Goal: Transaction & Acquisition: Purchase product/service

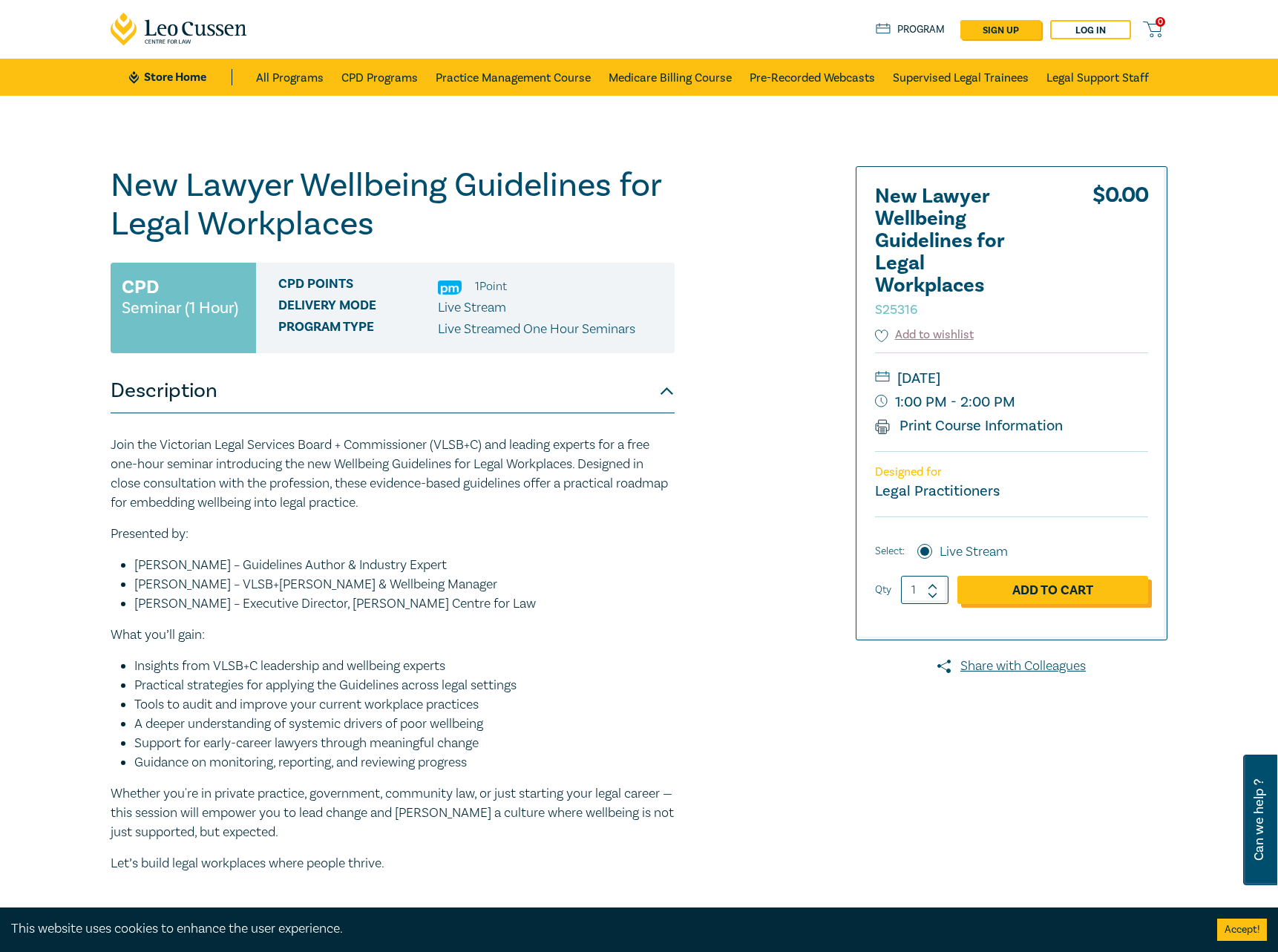
click at [1046, 585] on link "Add to Cart" at bounding box center [1053, 590] width 191 height 28
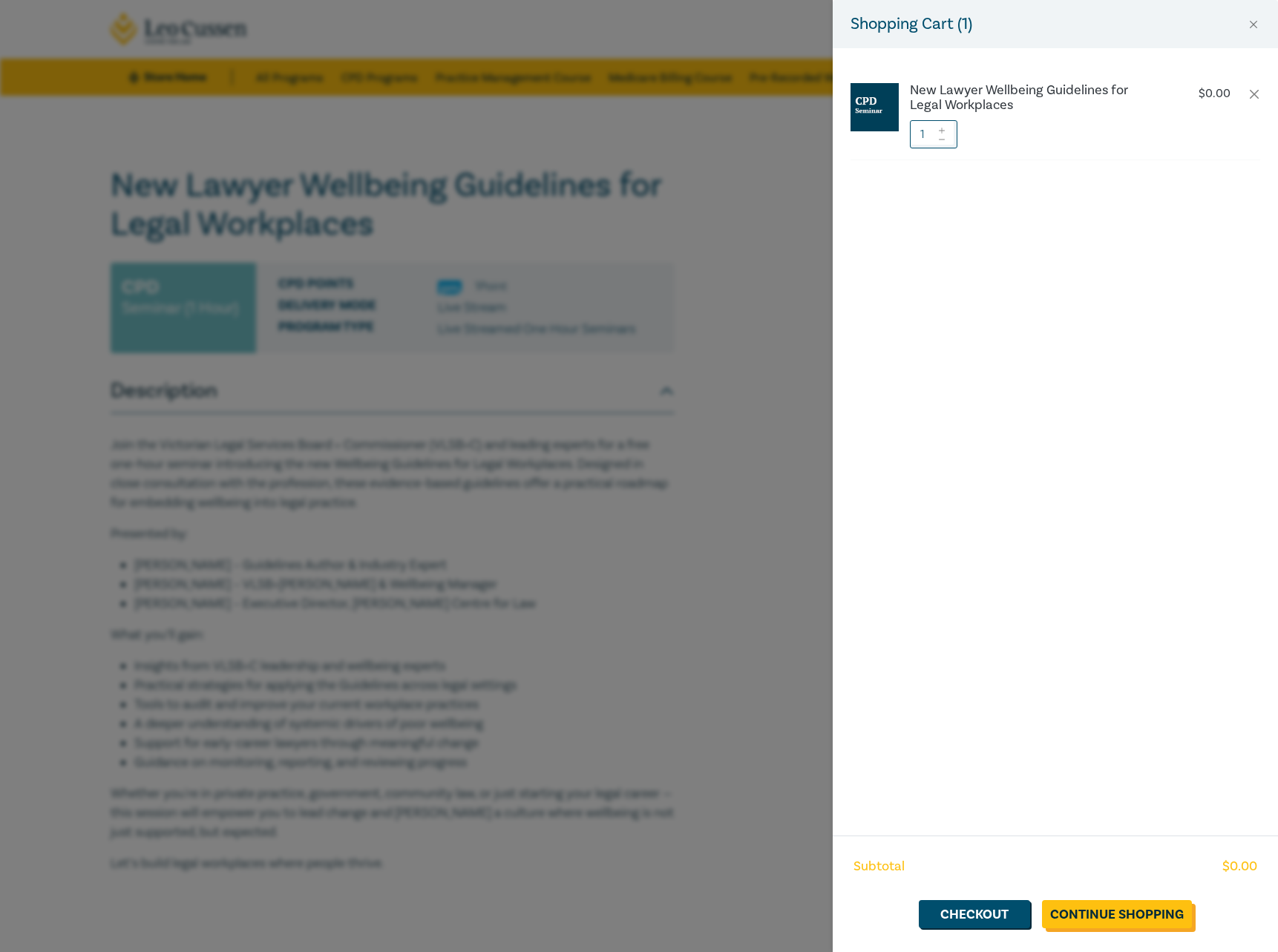
click at [1133, 918] on link "Continue Shopping" at bounding box center [1117, 914] width 150 height 28
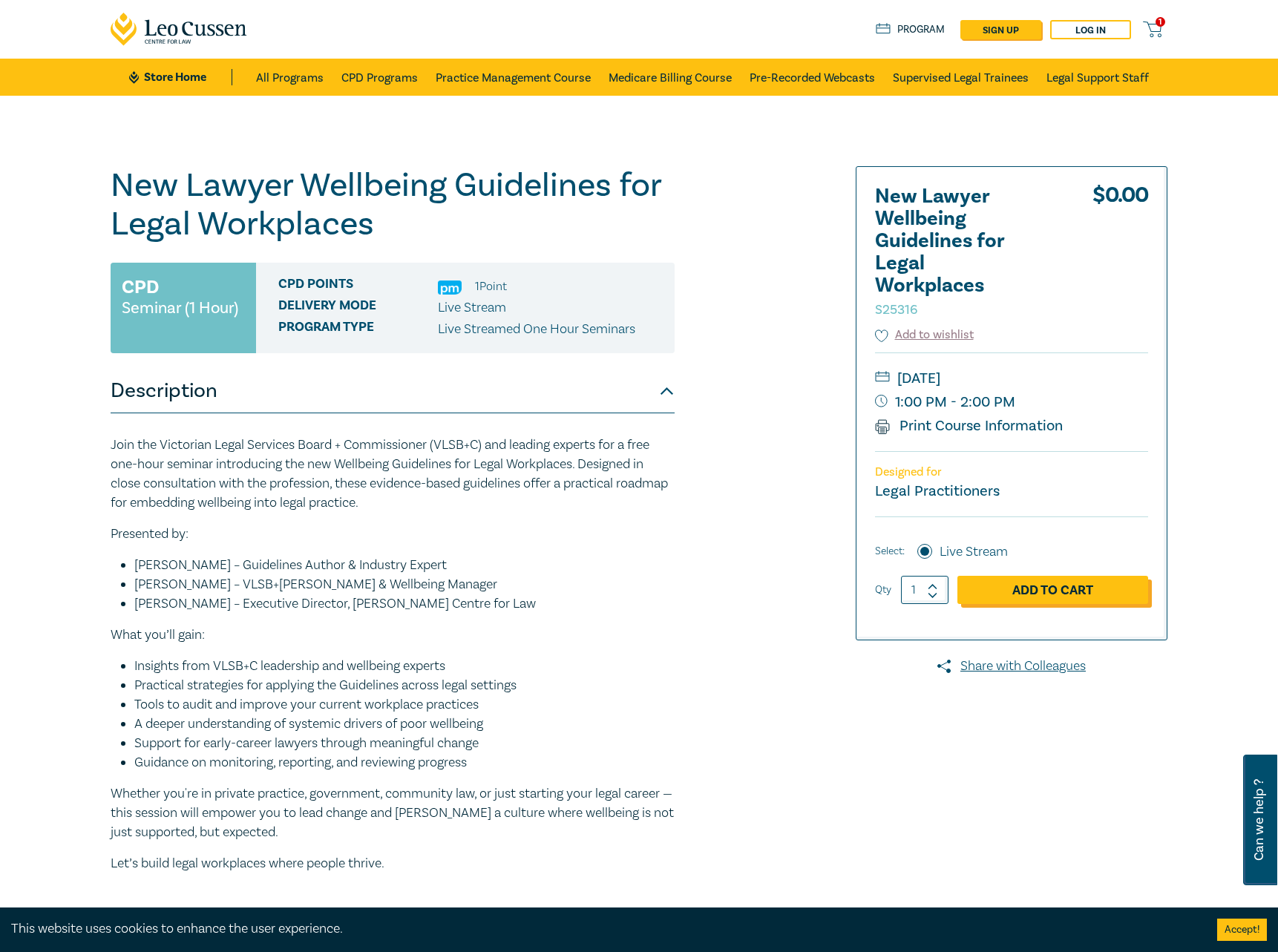
click at [1055, 587] on link "Add to Cart" at bounding box center [1053, 590] width 191 height 28
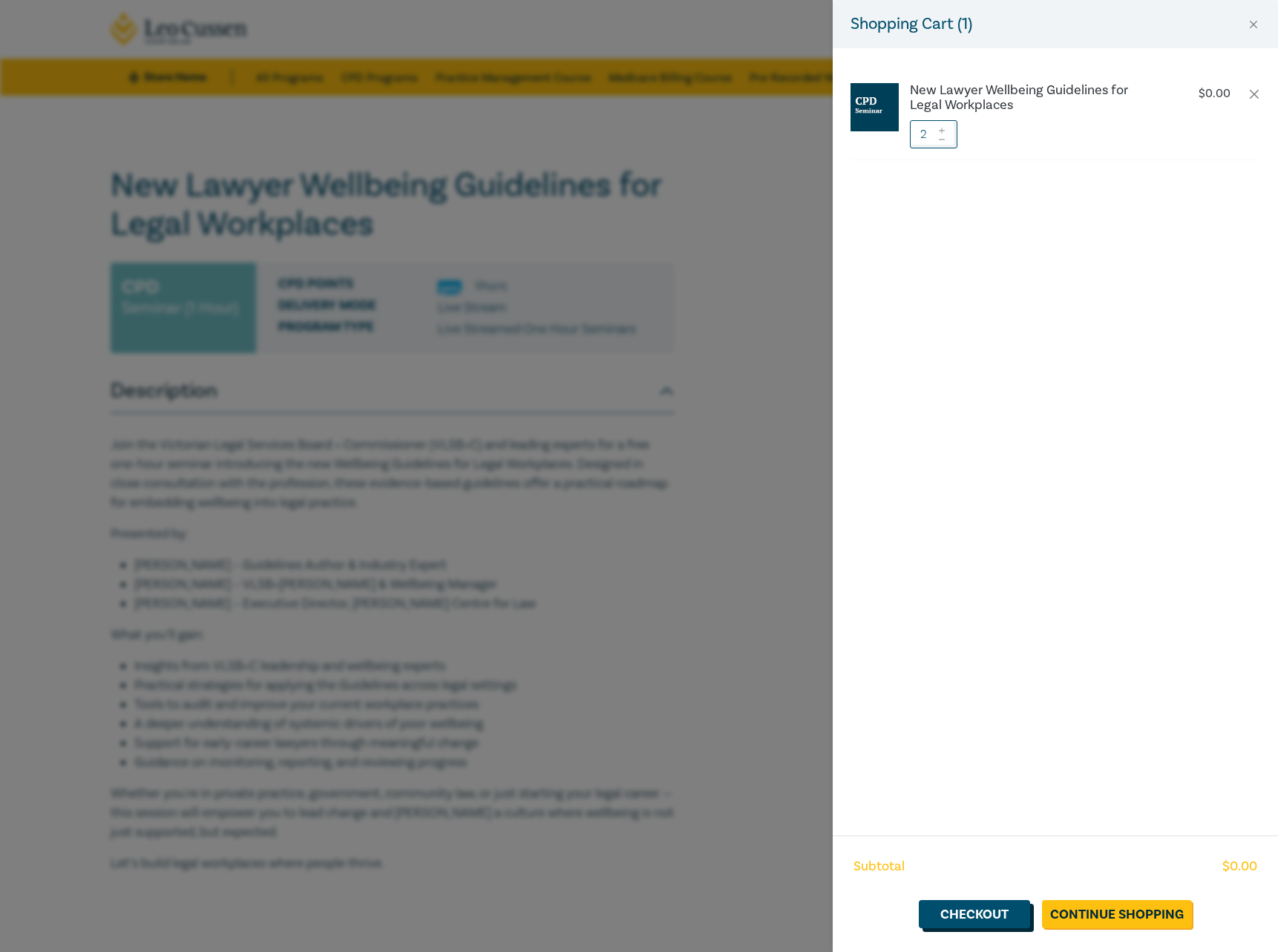
click at [968, 917] on link "Checkout" at bounding box center [974, 914] width 111 height 28
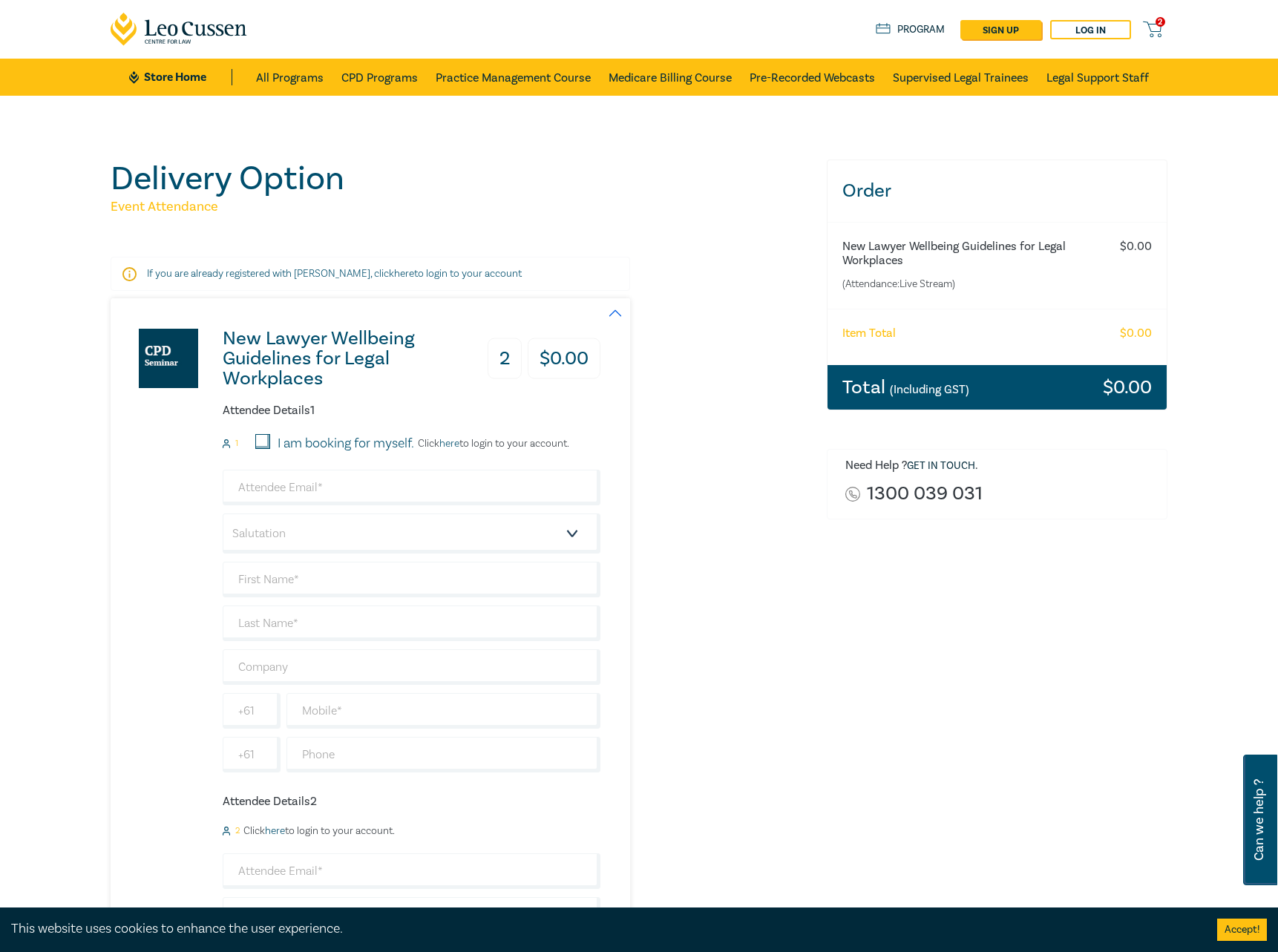
click at [264, 444] on input "I am booking for myself." at bounding box center [263, 441] width 15 height 15
checkbox input "true"
click at [269, 486] on input "email" at bounding box center [412, 487] width 378 height 36
type input "[PERSON_NAME][EMAIL_ADDRESS][DOMAIN_NAME]"
click at [223, 513] on select "Salutation Mr. Mrs. Ms. Miss Dr. Prof. Other" at bounding box center [412, 533] width 378 height 40
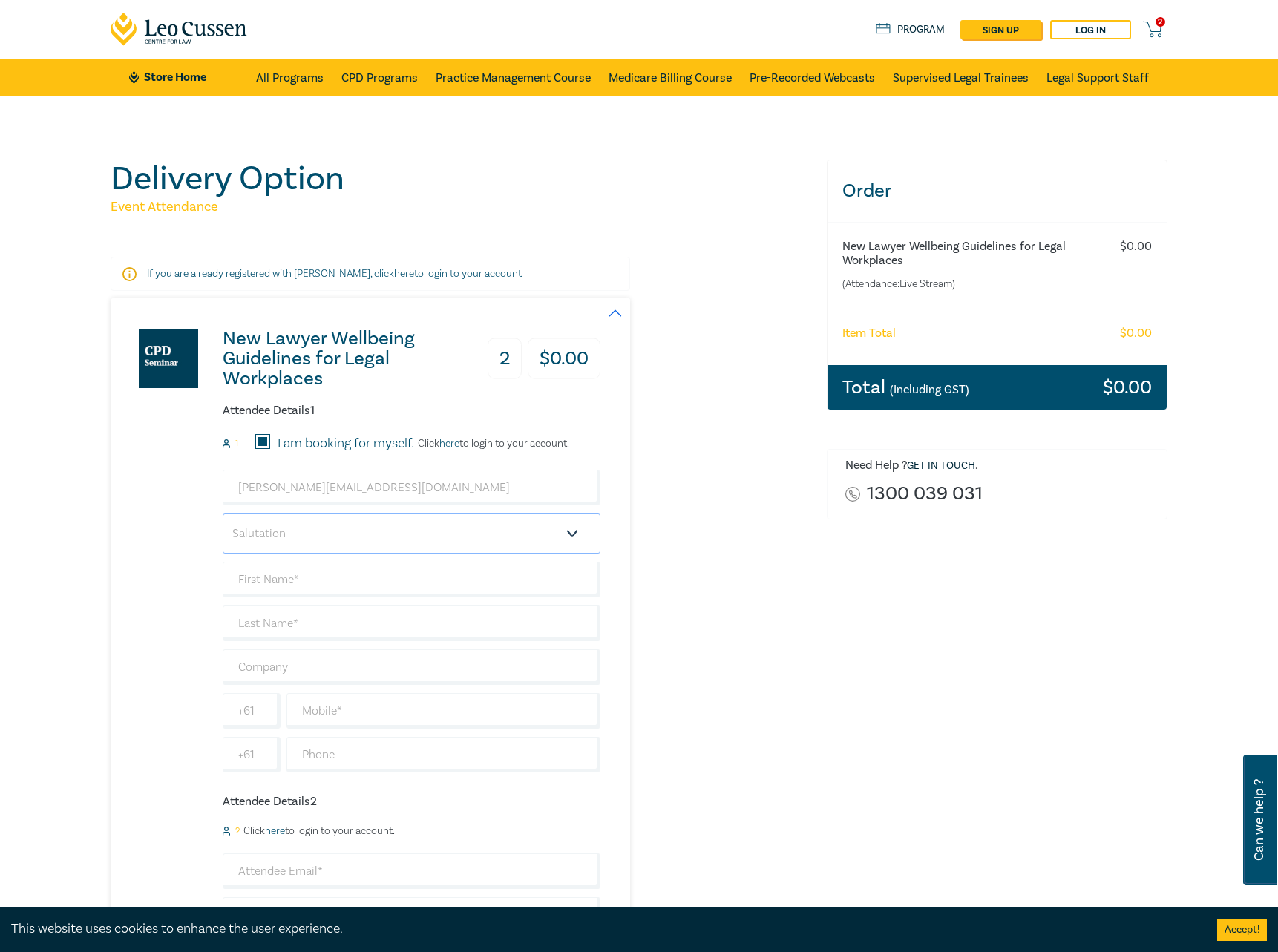
select select "Mr."
click option "Mr." at bounding box center [0, 0] width 0 height 0
click at [268, 582] on input "text" at bounding box center [412, 580] width 378 height 36
type input "[PERSON_NAME]"
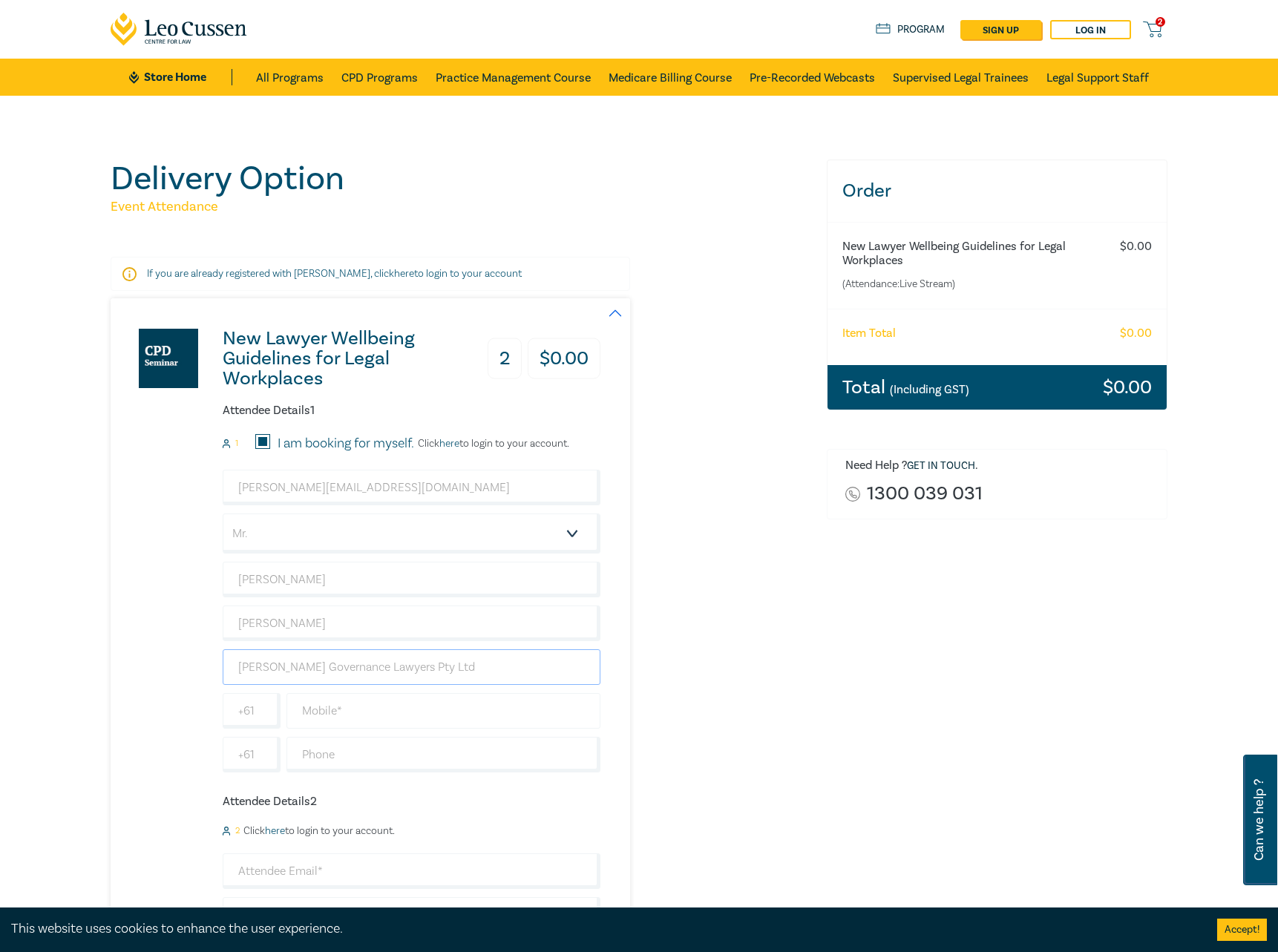
type input "[PERSON_NAME] Governance Lawyers Pty Ltd"
click at [316, 698] on input "text" at bounding box center [443, 711] width 314 height 36
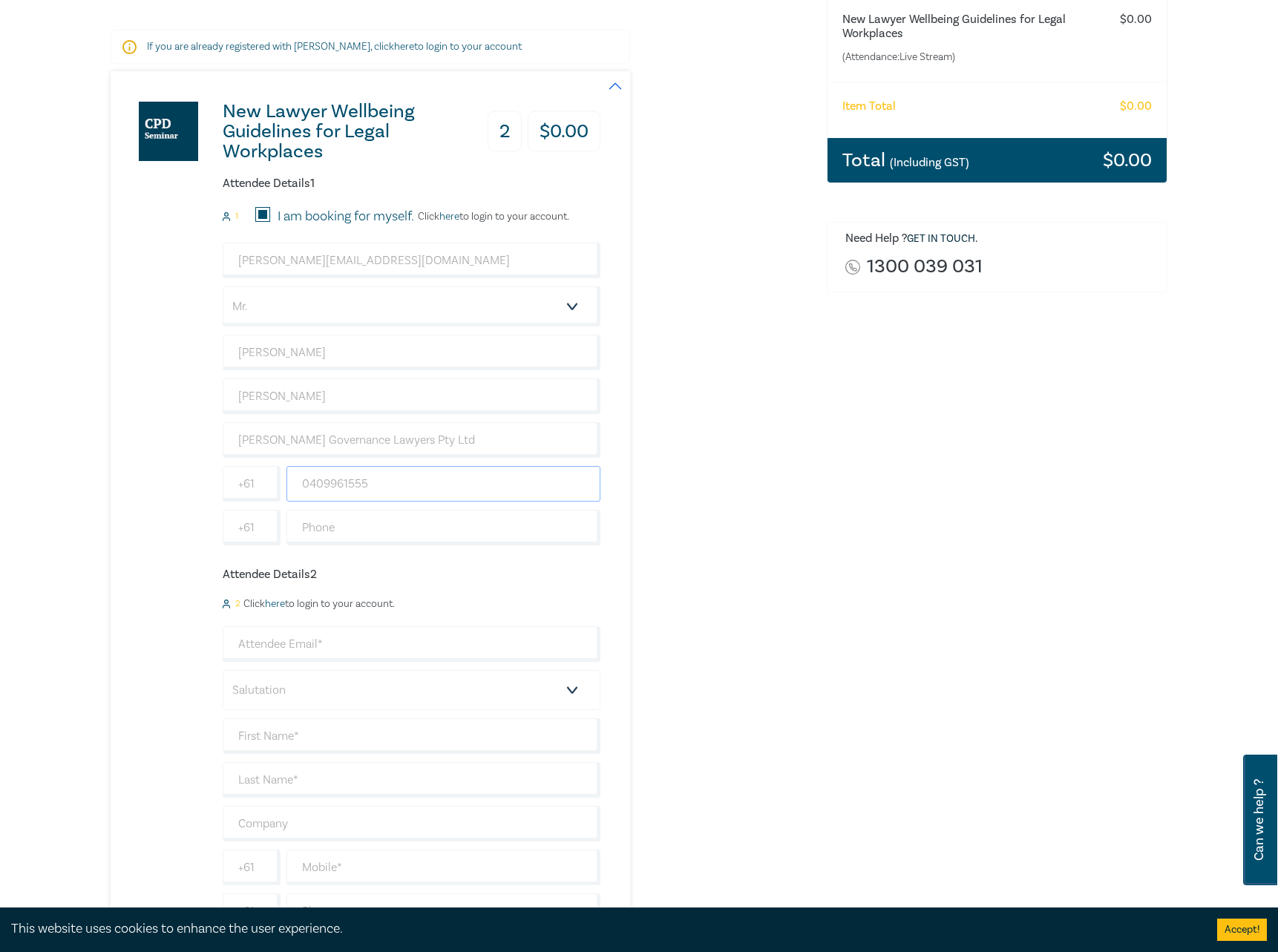
scroll to position [454, 0]
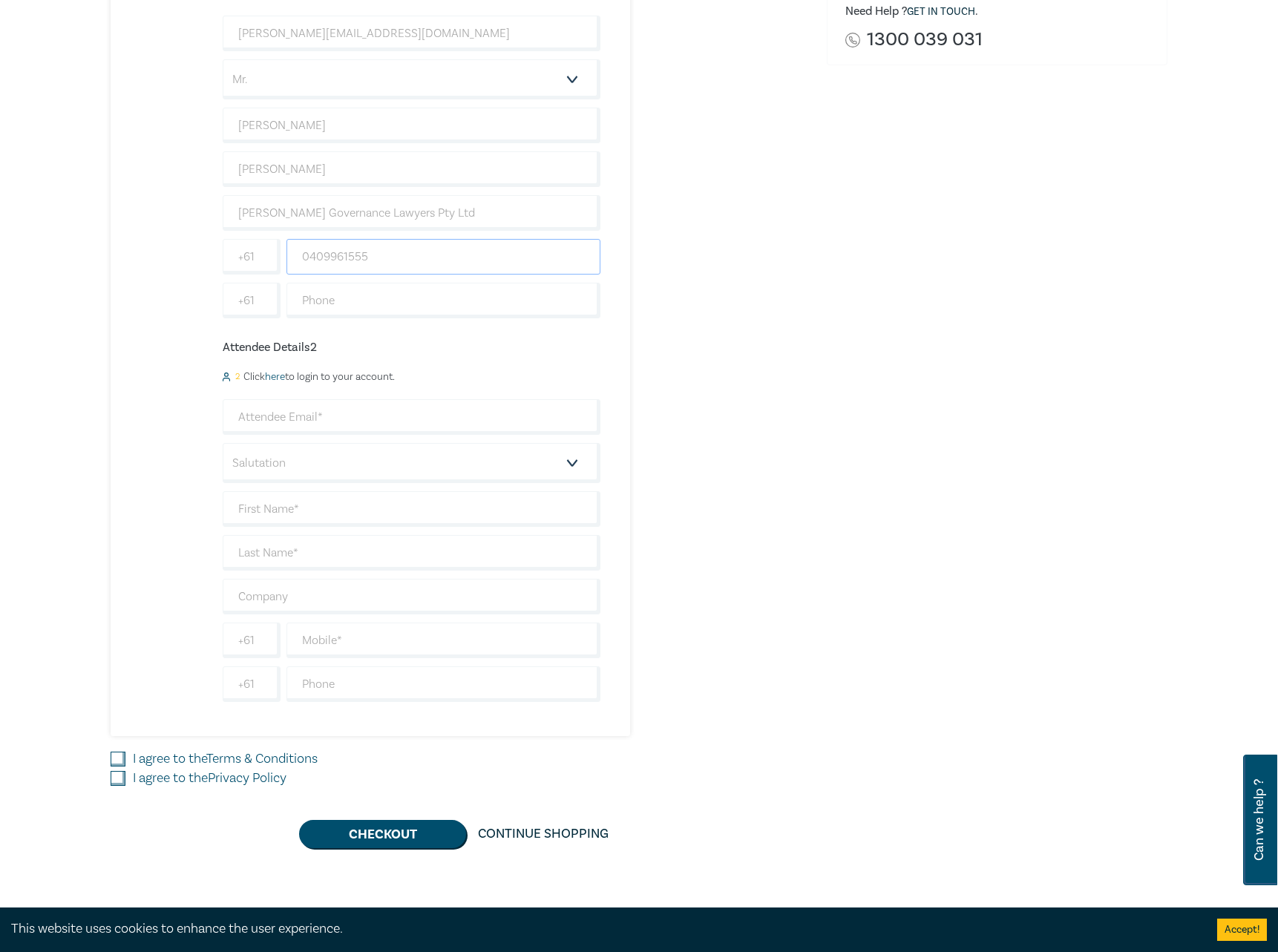
type input "0409961555"
click at [112, 757] on input "I agree to the Terms & Conditions" at bounding box center [118, 759] width 15 height 15
checkbox input "true"
click at [114, 770] on div "I agree to the Privacy Policy" at bounding box center [459, 778] width 698 height 19
click at [119, 778] on input "I agree to the Privacy Policy" at bounding box center [118, 778] width 15 height 15
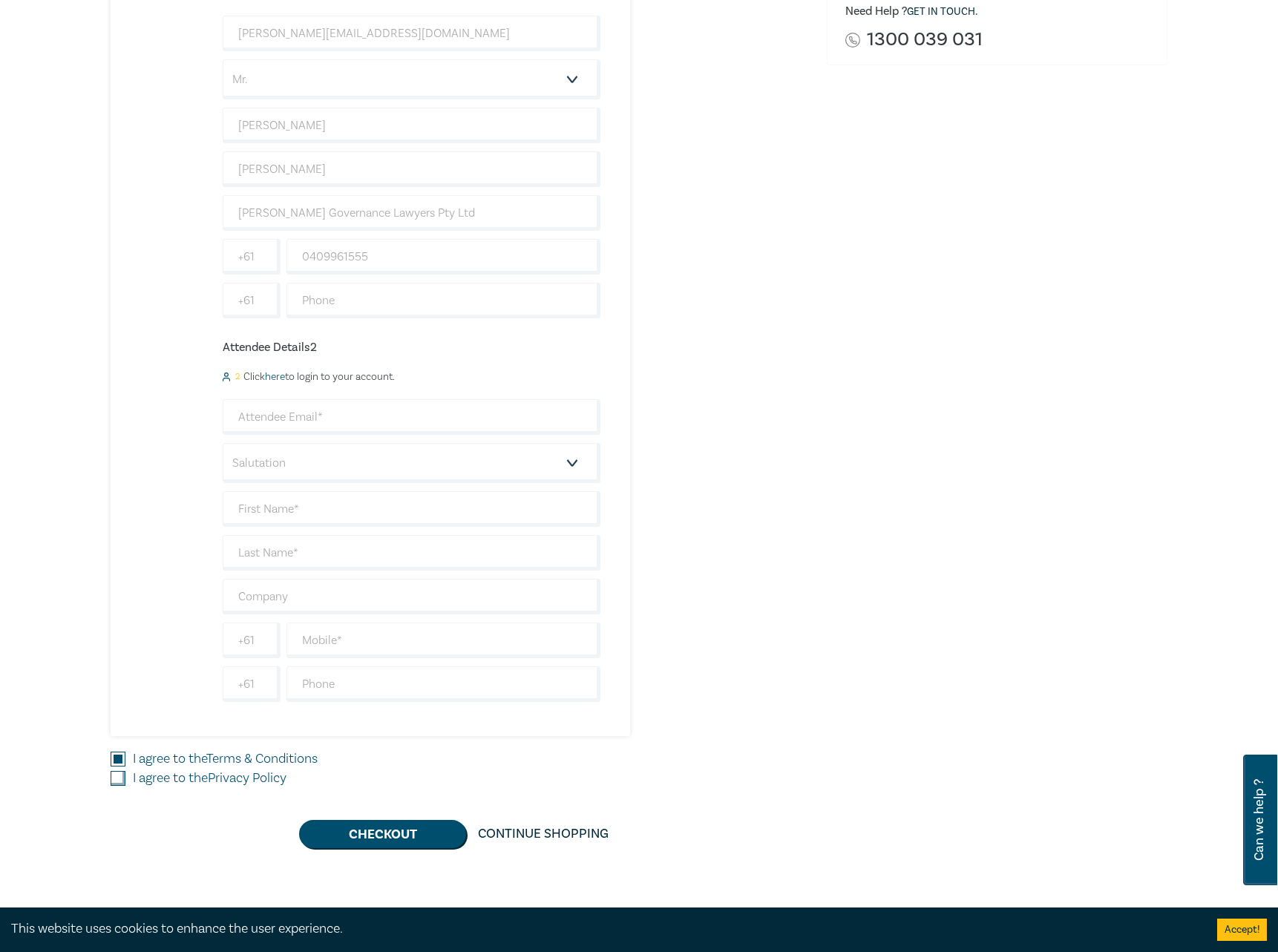
checkbox input "true"
click at [386, 850] on div "Delivery Option Event Attendance If you are already registered with [PERSON_NAM…" at bounding box center [639, 277] width 1278 height 1271
click at [390, 844] on button "Checkout" at bounding box center [383, 834] width 167 height 28
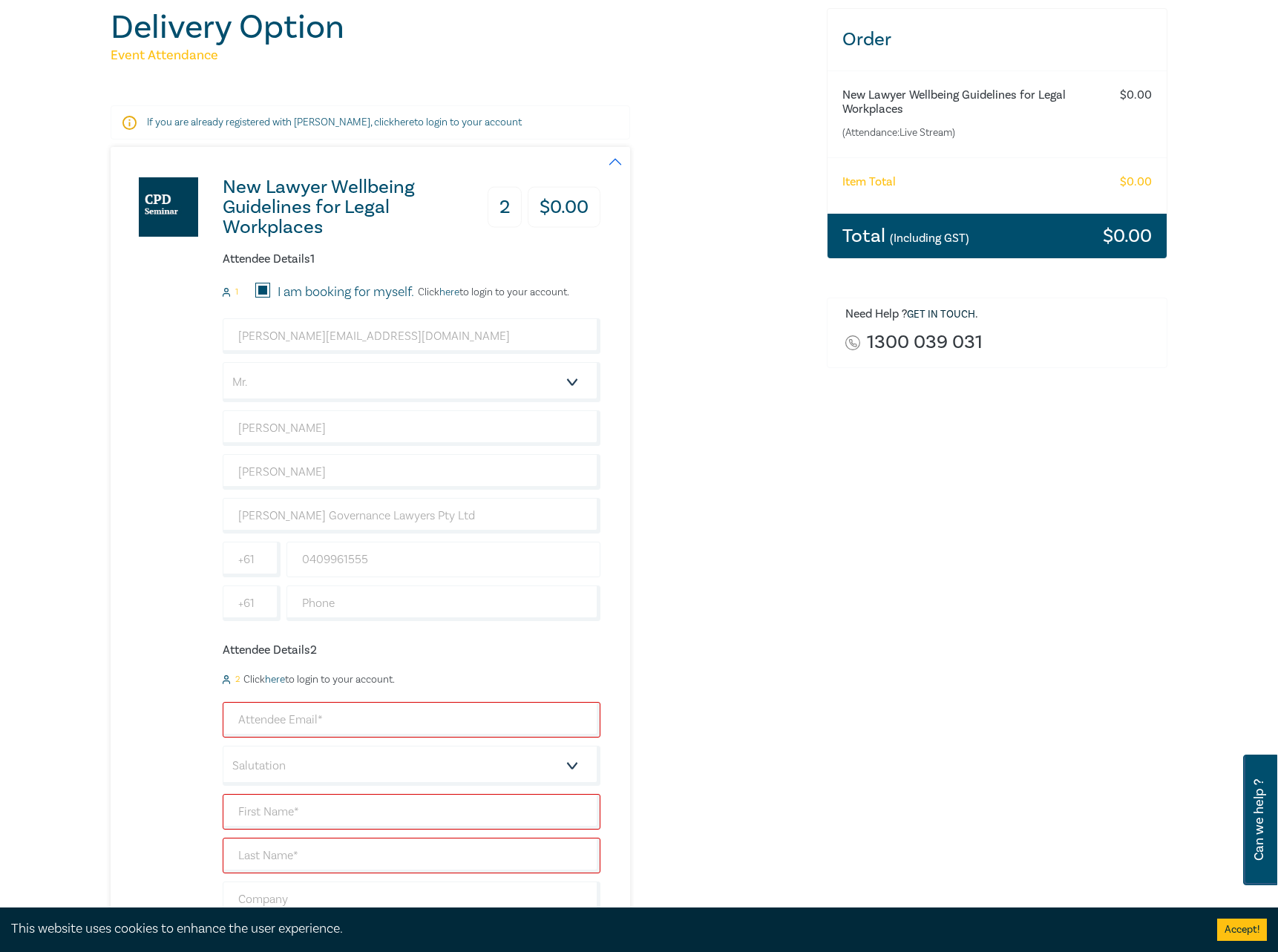
scroll to position [0, 0]
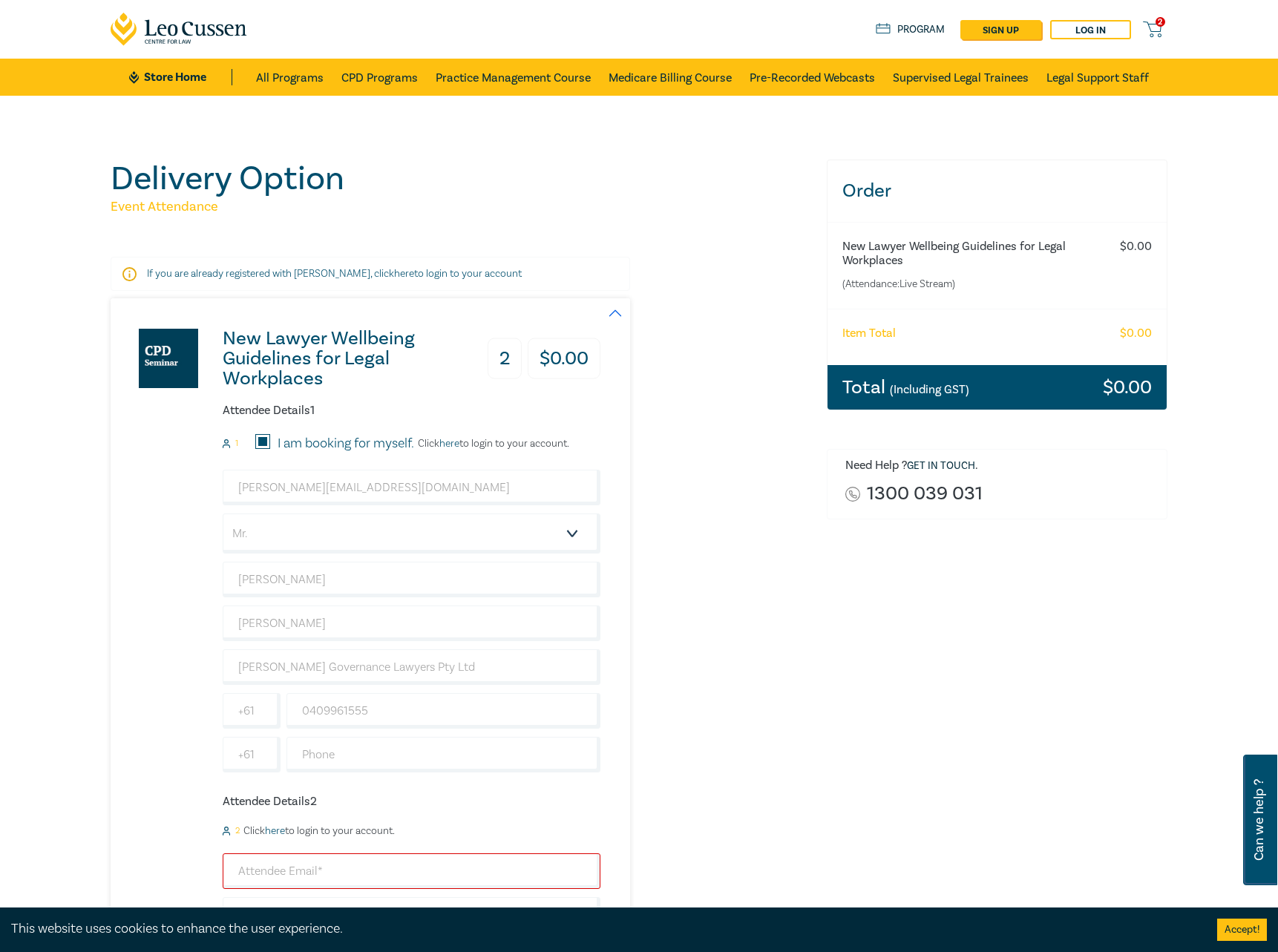
drag, startPoint x: 499, startPoint y: 364, endPoint x: 611, endPoint y: 431, distance: 130.5
click at [499, 365] on h3 "2" at bounding box center [504, 358] width 34 height 41
drag, startPoint x: 504, startPoint y: 352, endPoint x: 855, endPoint y: 435, distance: 360.7
click at [508, 352] on h3 "2" at bounding box center [504, 358] width 34 height 41
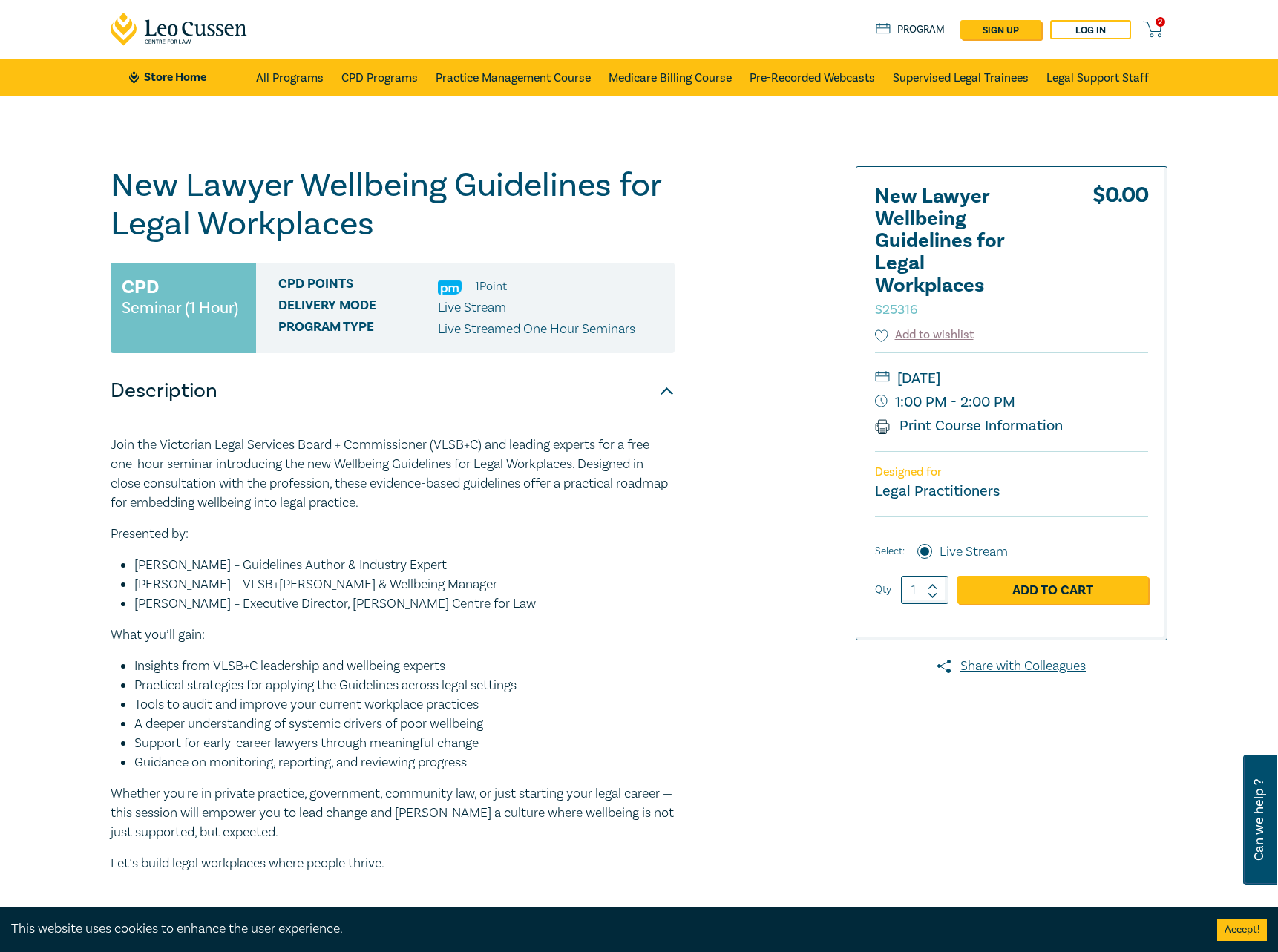
click at [936, 596] on icon at bounding box center [933, 595] width 11 height 6
click at [937, 583] on span at bounding box center [933, 585] width 11 height 9
click at [933, 597] on icon at bounding box center [933, 594] width 8 height 4
type input "1"
click at [1065, 590] on link "Add to Cart" at bounding box center [1053, 590] width 191 height 28
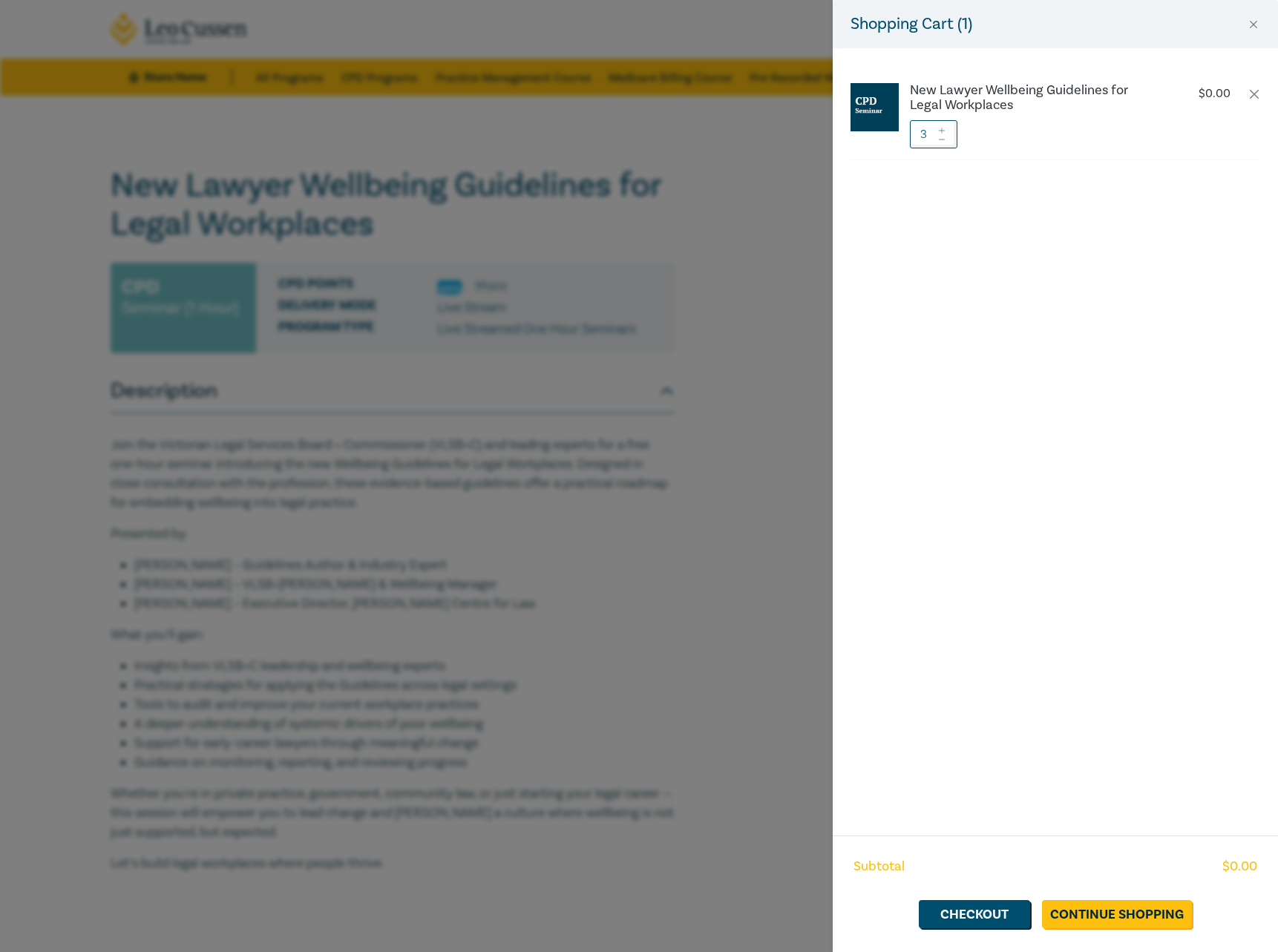
click at [941, 136] on span at bounding box center [941, 139] width 11 height 9
click at [980, 907] on link "Checkout" at bounding box center [974, 914] width 111 height 28
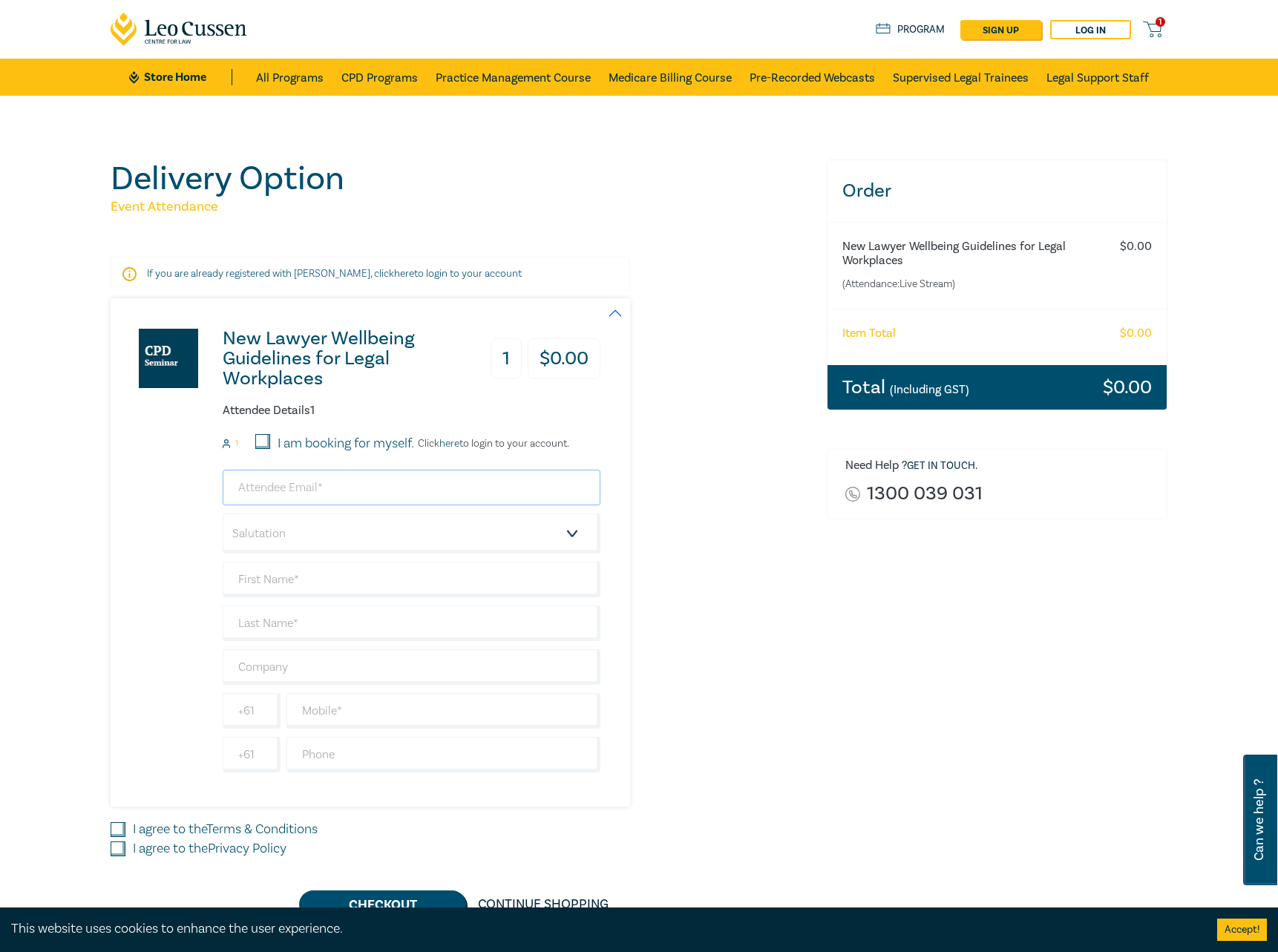
click at [326, 490] on input "email" at bounding box center [412, 487] width 378 height 36
type input "[PERSON_NAME][EMAIL_ADDRESS][DOMAIN_NAME]"
click at [223, 513] on select "Salutation Mr. Mrs. Ms. Miss Dr. Prof. Other" at bounding box center [412, 533] width 378 height 40
select select "Mr."
click option "Mr." at bounding box center [0, 0] width 0 height 0
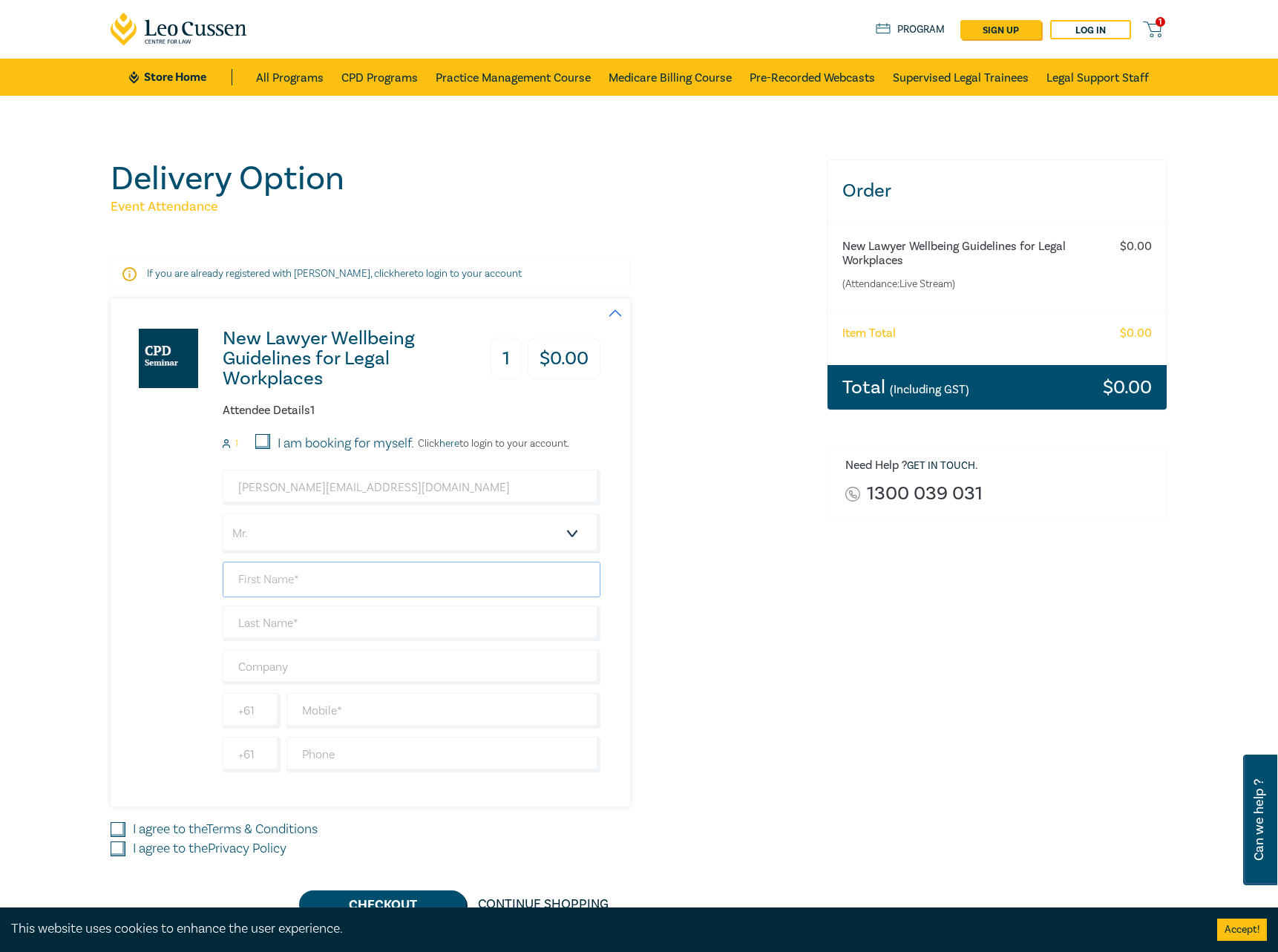
click at [277, 576] on input "text" at bounding box center [412, 580] width 378 height 36
type input "g"
type input "[PERSON_NAME]"
click at [285, 675] on input "text" at bounding box center [412, 667] width 378 height 36
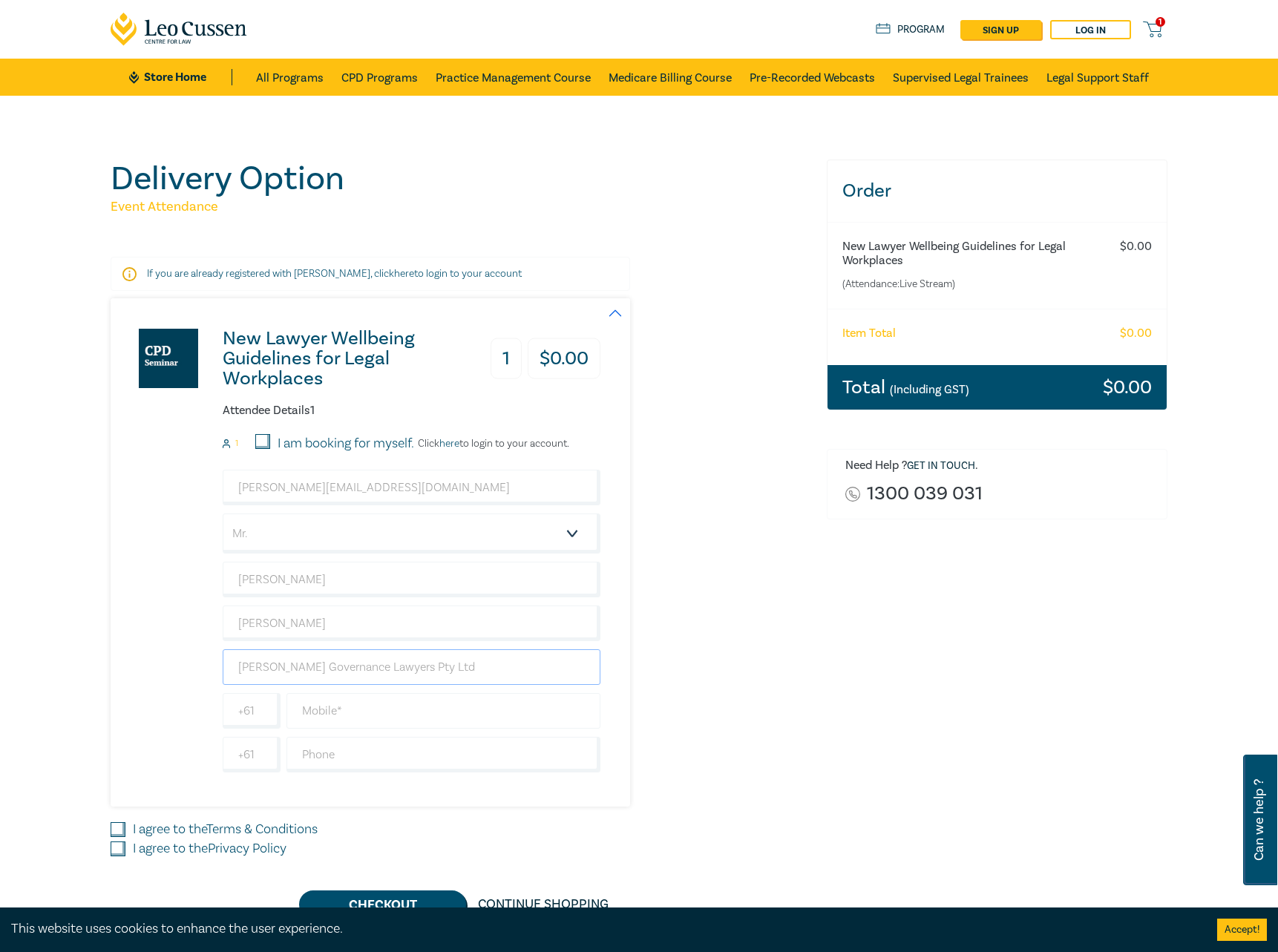
type input "[PERSON_NAME] Governance Lawyers Pty Ltd"
click at [329, 706] on input "text" at bounding box center [443, 711] width 314 height 36
type input "0409961555"
click at [118, 830] on input "I agree to the Terms & Conditions" at bounding box center [118, 830] width 15 height 15
checkbox input "true"
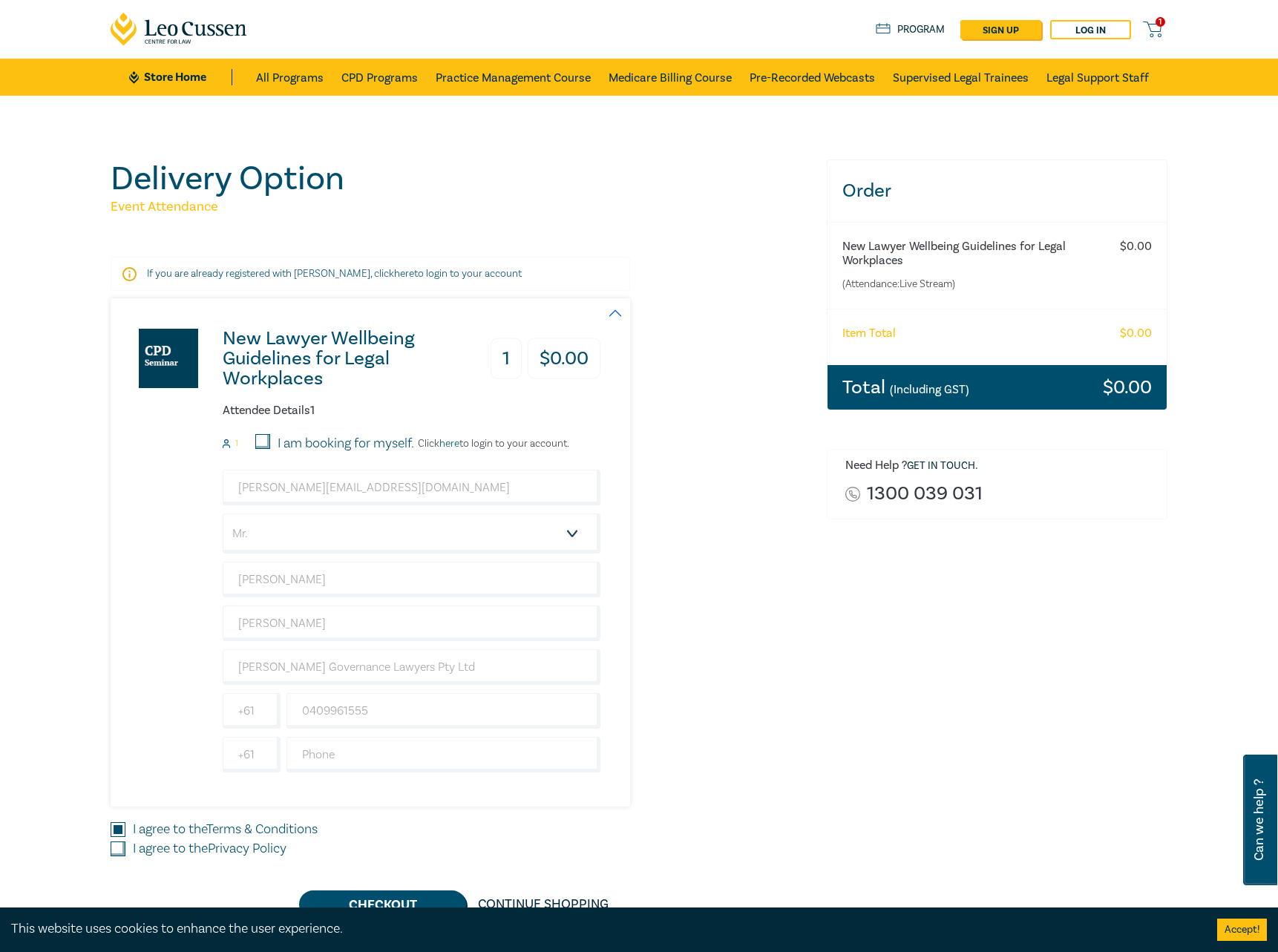
click at [118, 841] on div "I agree to the Privacy Policy" at bounding box center [459, 849] width 698 height 19
click at [115, 843] on input "I agree to the Privacy Policy" at bounding box center [118, 849] width 15 height 15
checkbox input "true"
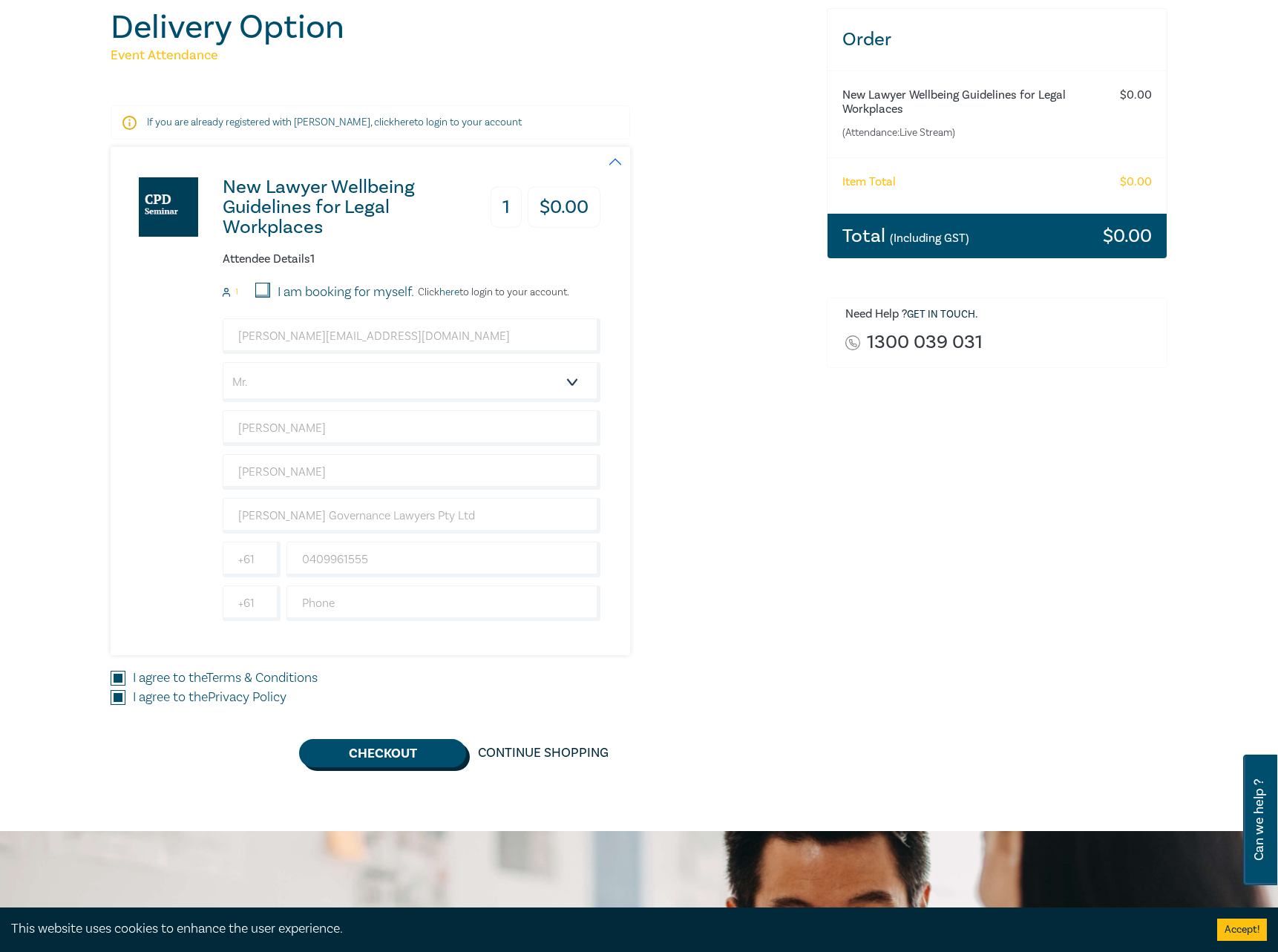
click at [397, 753] on button "Checkout" at bounding box center [383, 753] width 167 height 28
